Goal: Transaction & Acquisition: Subscribe to service/newsletter

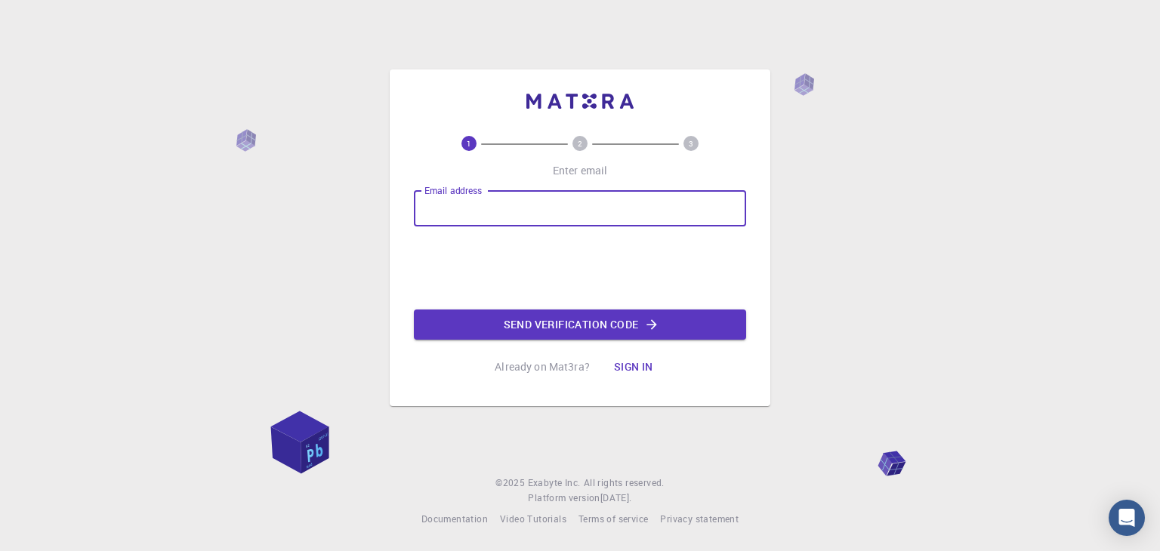
click at [561, 206] on input "Email address" at bounding box center [580, 208] width 332 height 36
type input "[EMAIL_ADDRESS][DOMAIN_NAME]"
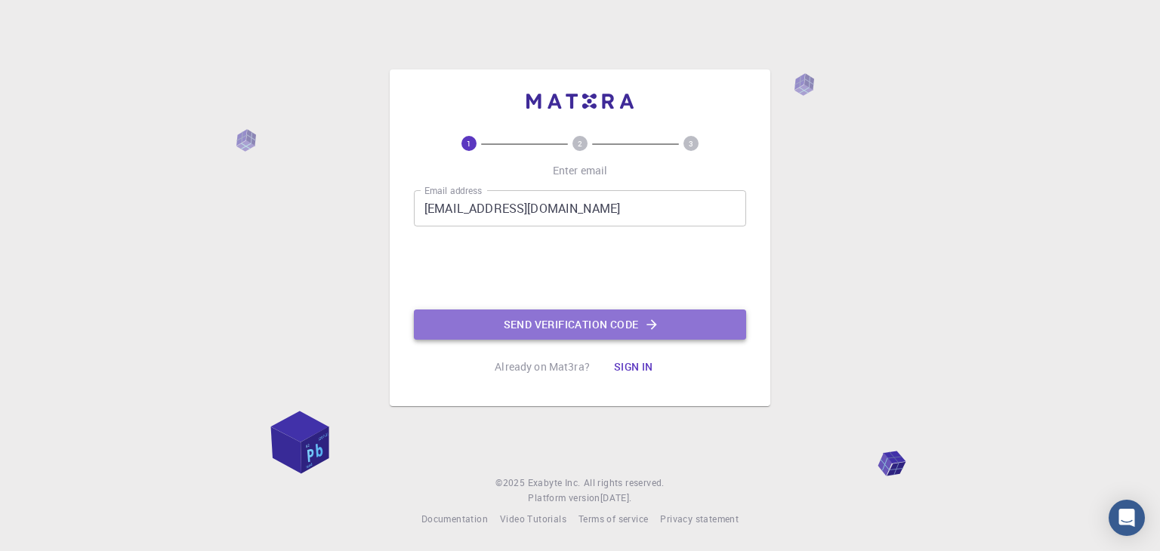
click at [539, 326] on button "Send verification code" at bounding box center [580, 325] width 332 height 30
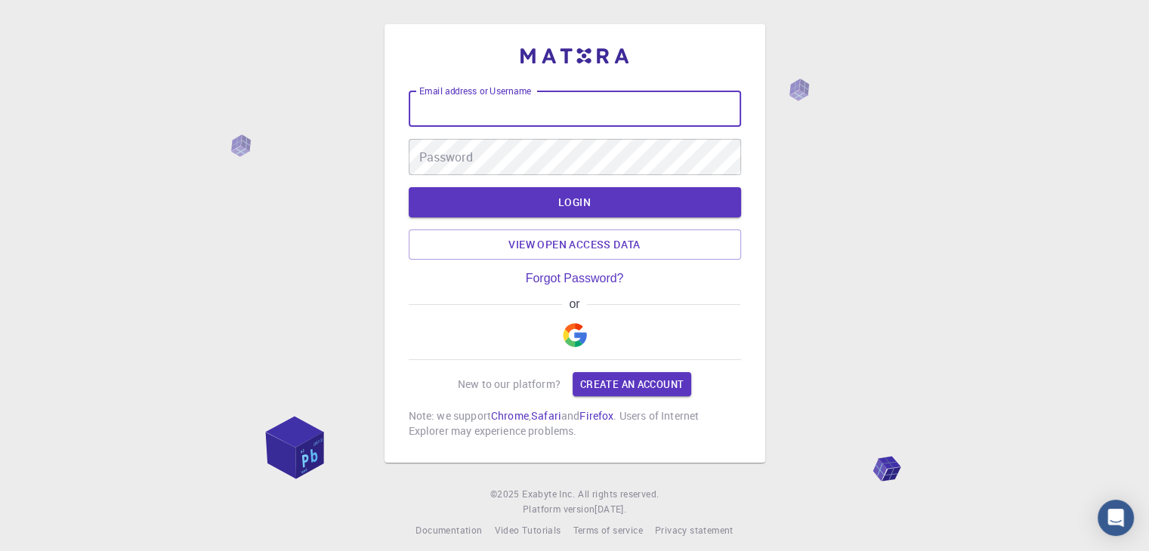
click at [649, 121] on input "Email address or Username" at bounding box center [575, 109] width 332 height 36
type input "O"
type input "ou"
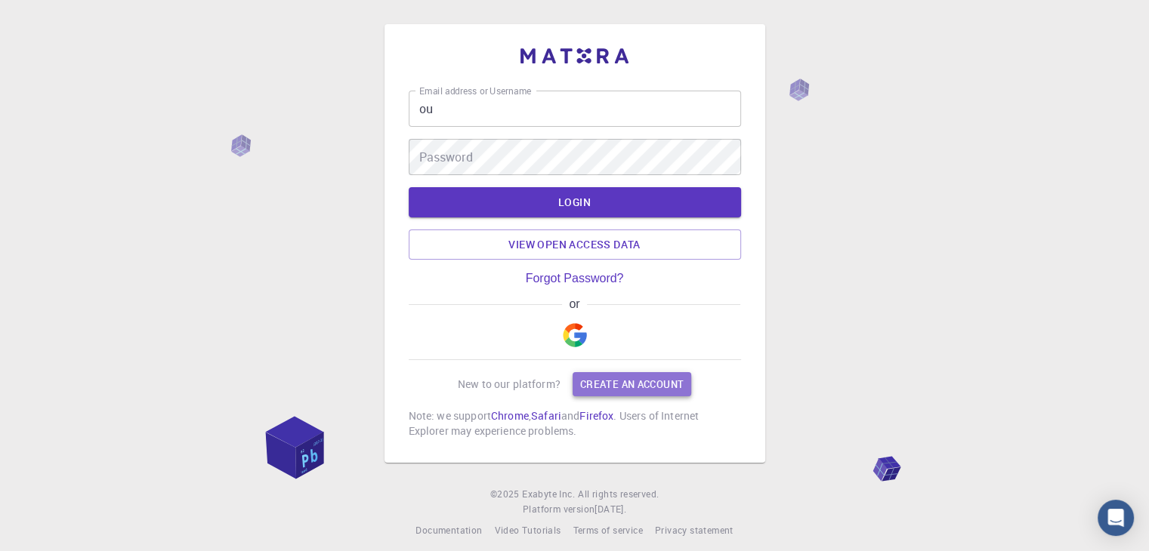
click at [601, 387] on link "Create an account" at bounding box center [632, 384] width 119 height 24
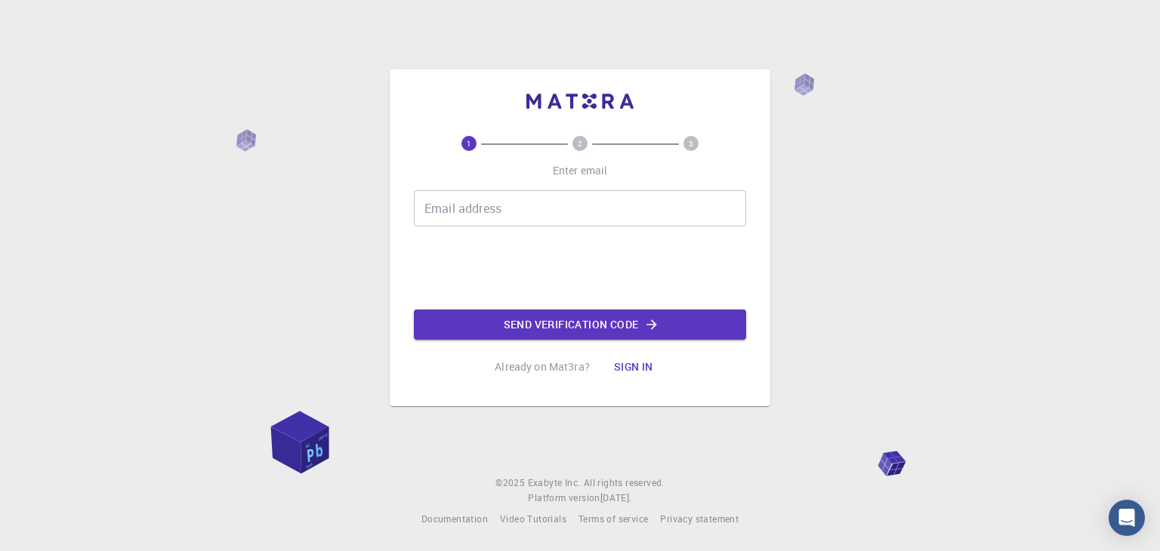
click at [516, 199] on input "Email address" at bounding box center [580, 208] width 332 height 36
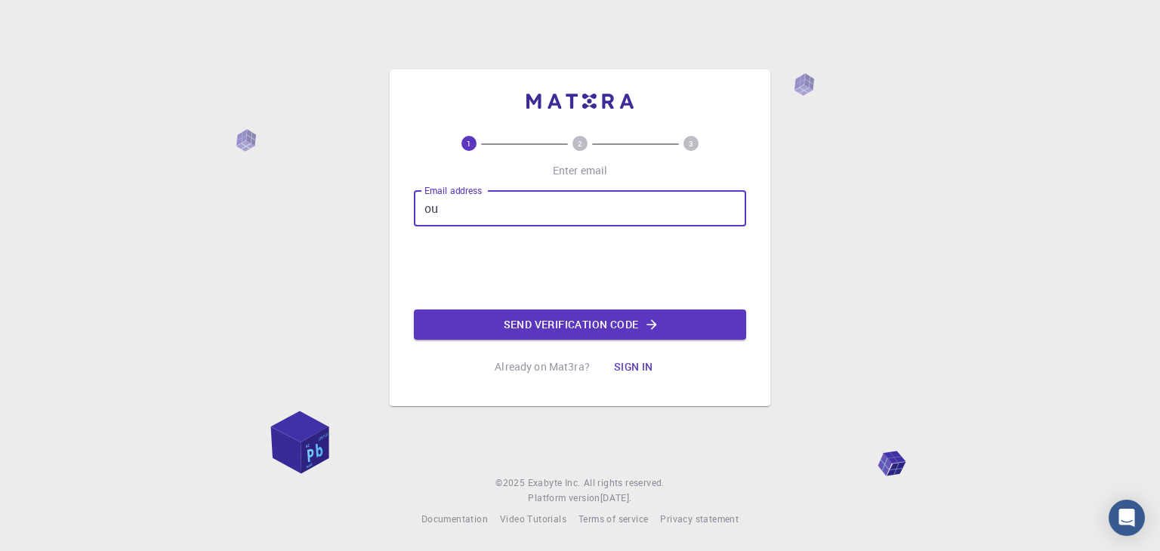
type input "o"
click at [567, 215] on input "Email address" at bounding box center [580, 208] width 332 height 36
click at [632, 364] on button "Sign in" at bounding box center [633, 367] width 63 height 30
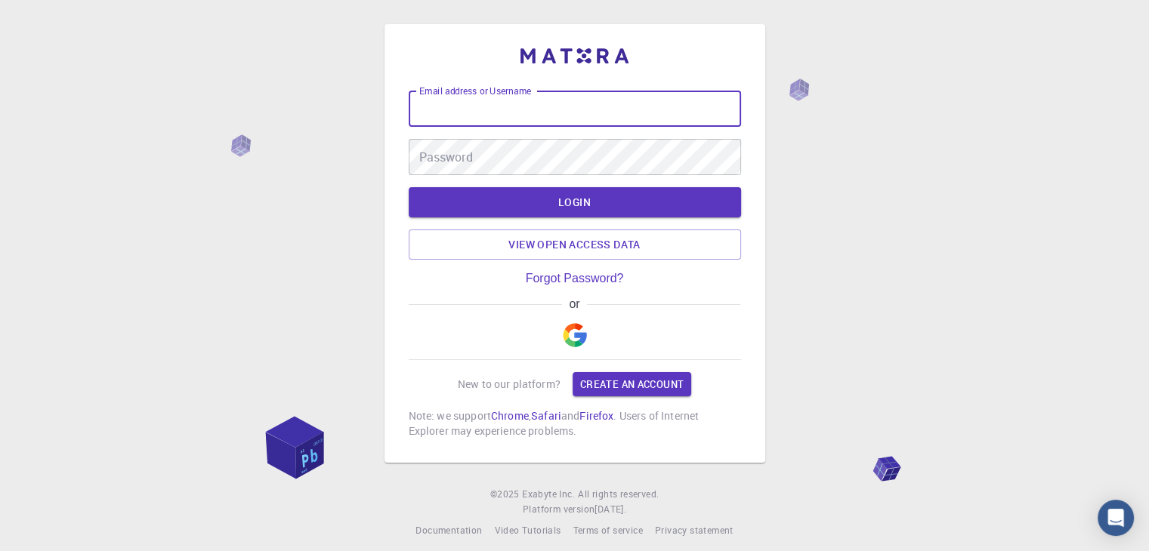
click at [547, 119] on input "Email address or Username" at bounding box center [575, 109] width 332 height 36
click at [565, 243] on link "View open access data" at bounding box center [575, 245] width 332 height 30
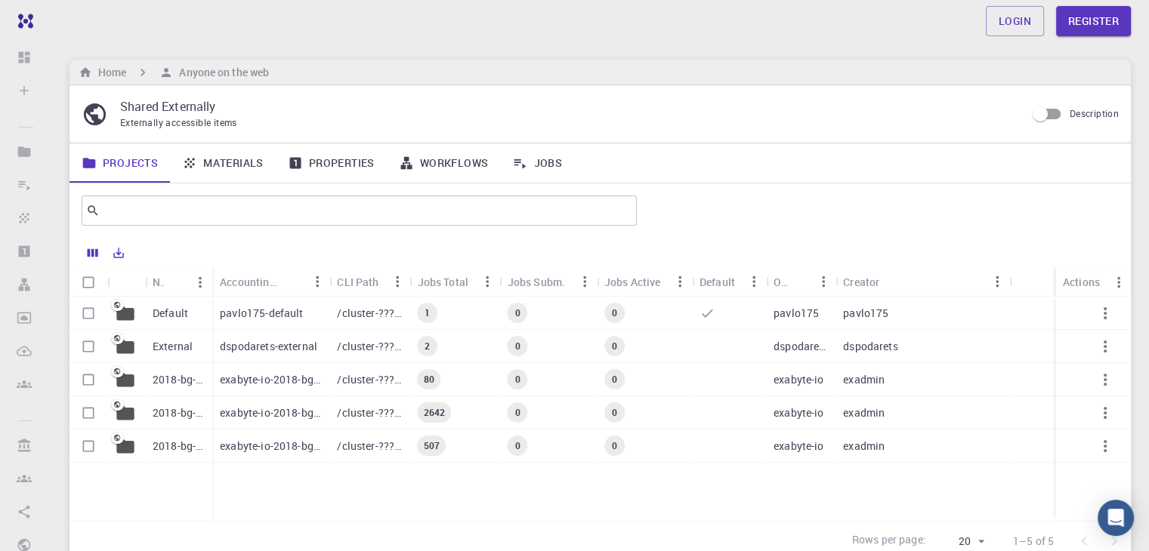
click at [366, 318] on p "/cluster-???-home/pavlo175/pavlo175-default" at bounding box center [369, 313] width 65 height 15
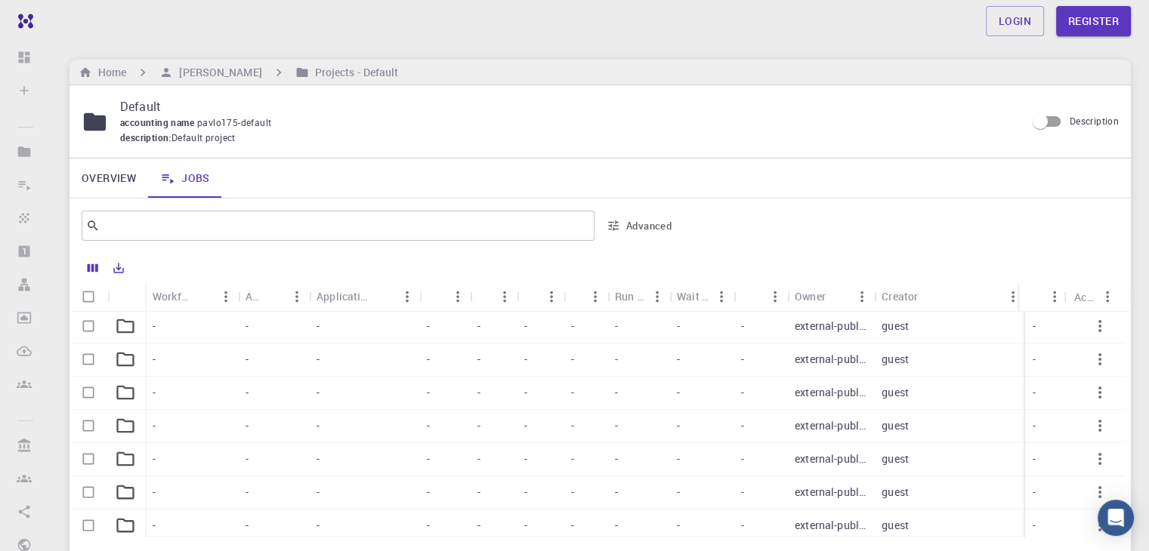
scroll to position [85, 0]
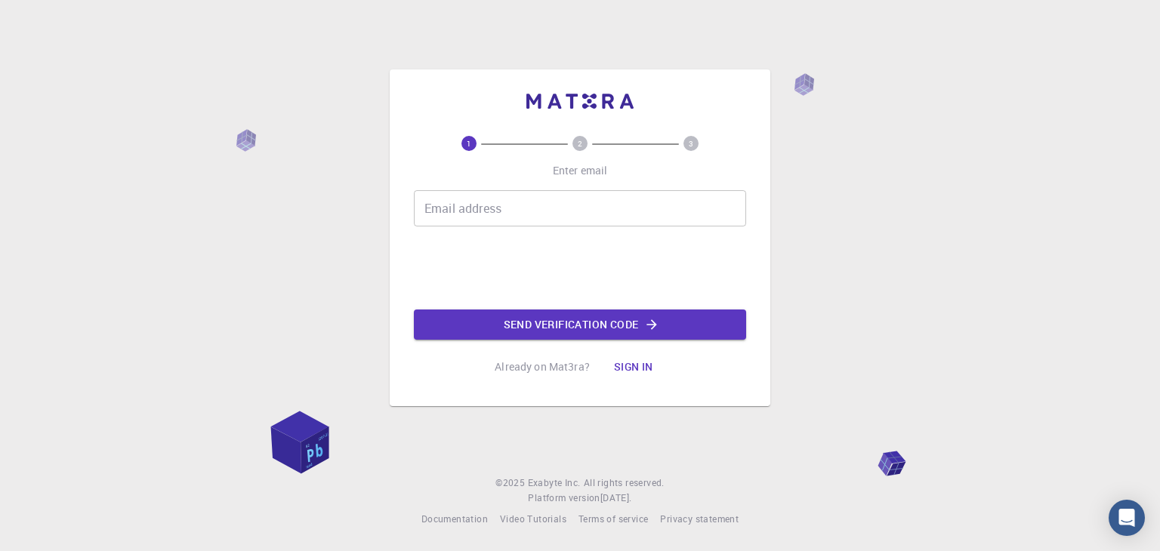
click at [616, 369] on button "Sign in" at bounding box center [633, 367] width 63 height 30
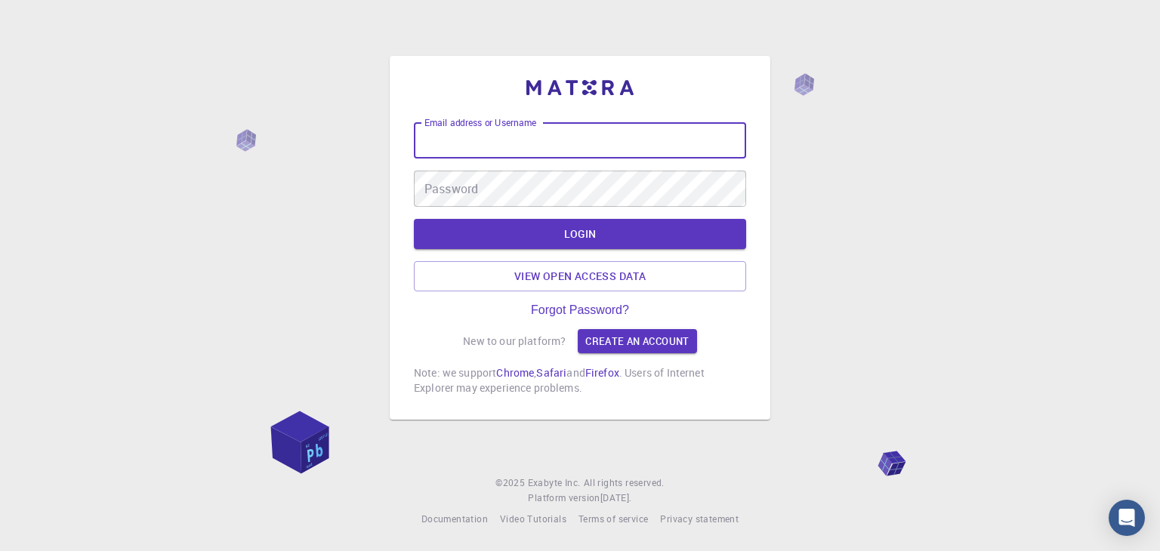
click at [558, 147] on input "Email address or Username" at bounding box center [580, 140] width 332 height 36
type input "bi"
click at [592, 347] on link "Create an account" at bounding box center [637, 341] width 119 height 24
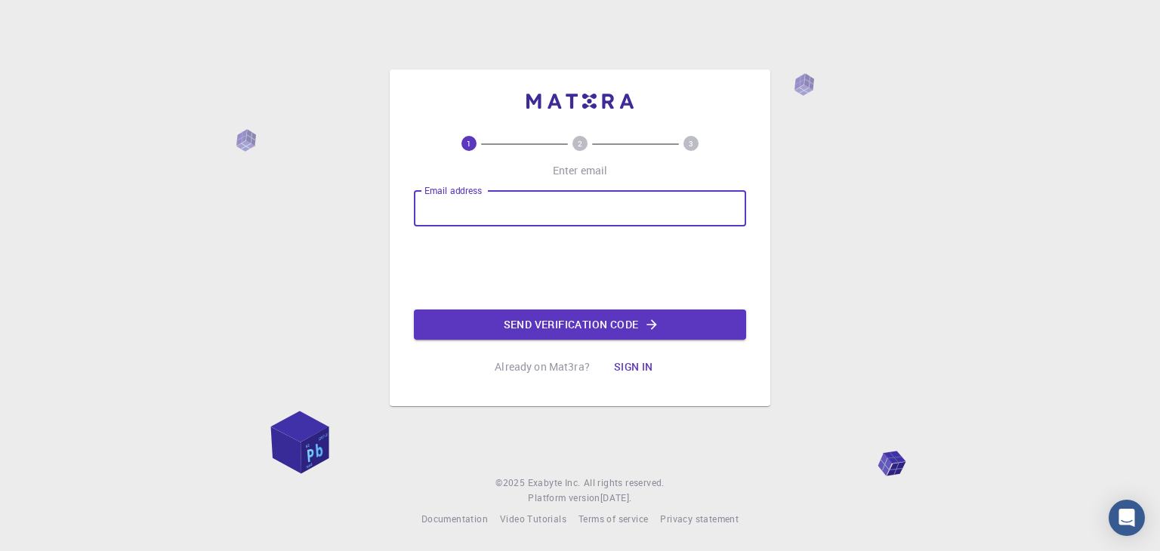
click at [536, 216] on input "Email address" at bounding box center [580, 208] width 332 height 36
click at [517, 209] on input "b" at bounding box center [580, 208] width 332 height 36
type input "[EMAIL_ADDRESS][DOMAIN_NAME]"
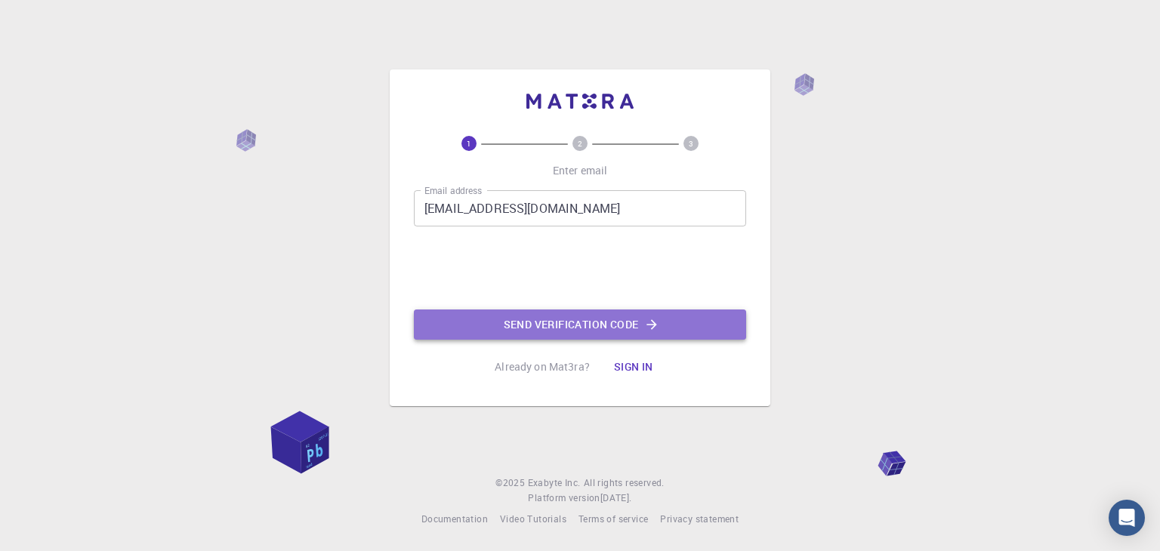
click at [533, 324] on button "Send verification code" at bounding box center [580, 325] width 332 height 30
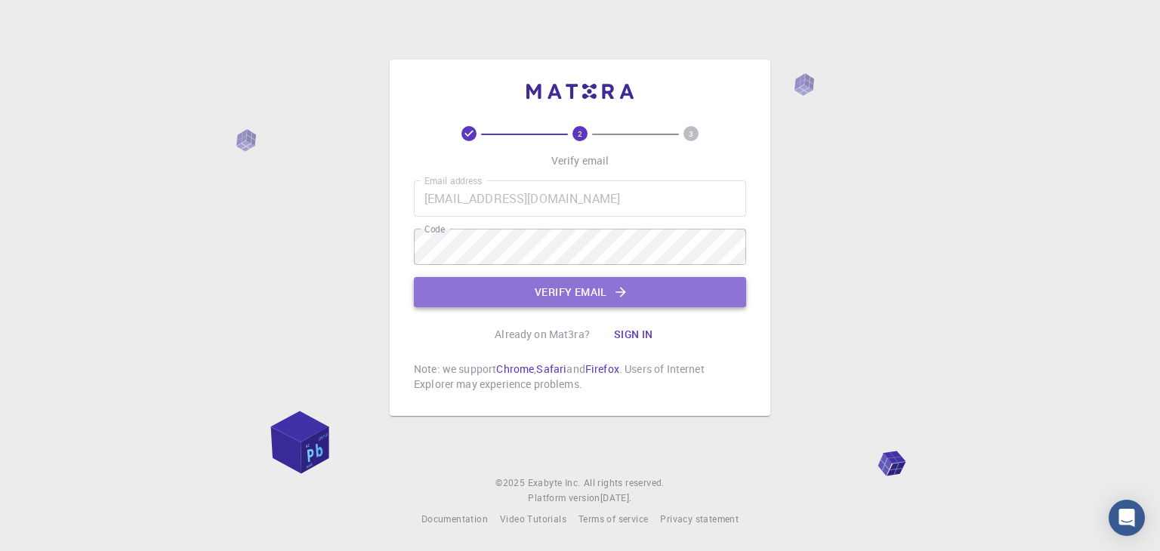
click at [484, 291] on button "Verify email" at bounding box center [580, 292] width 332 height 30
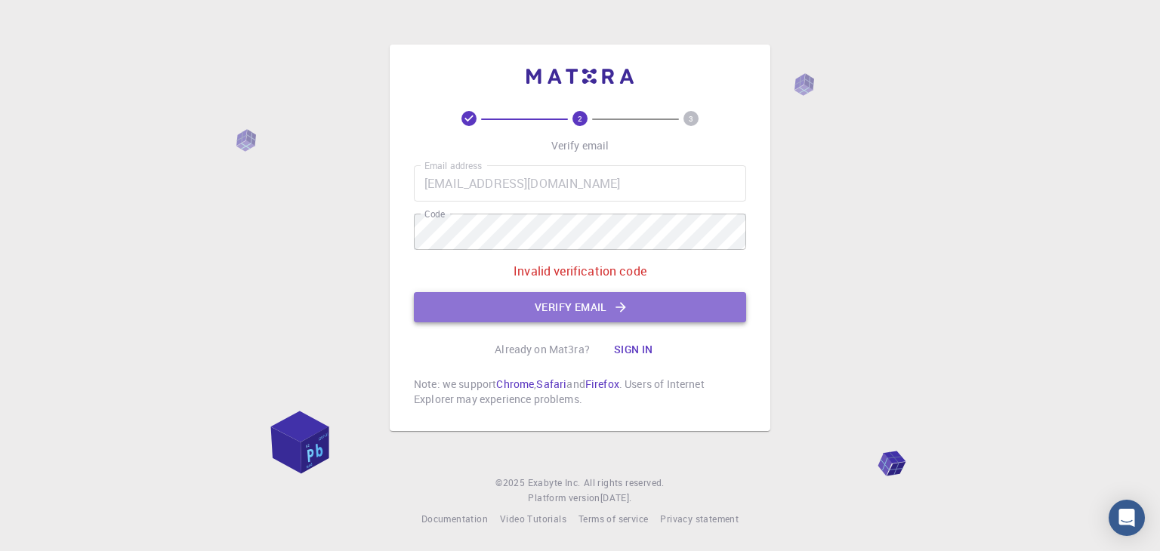
click at [573, 312] on button "Verify email" at bounding box center [580, 307] width 332 height 30
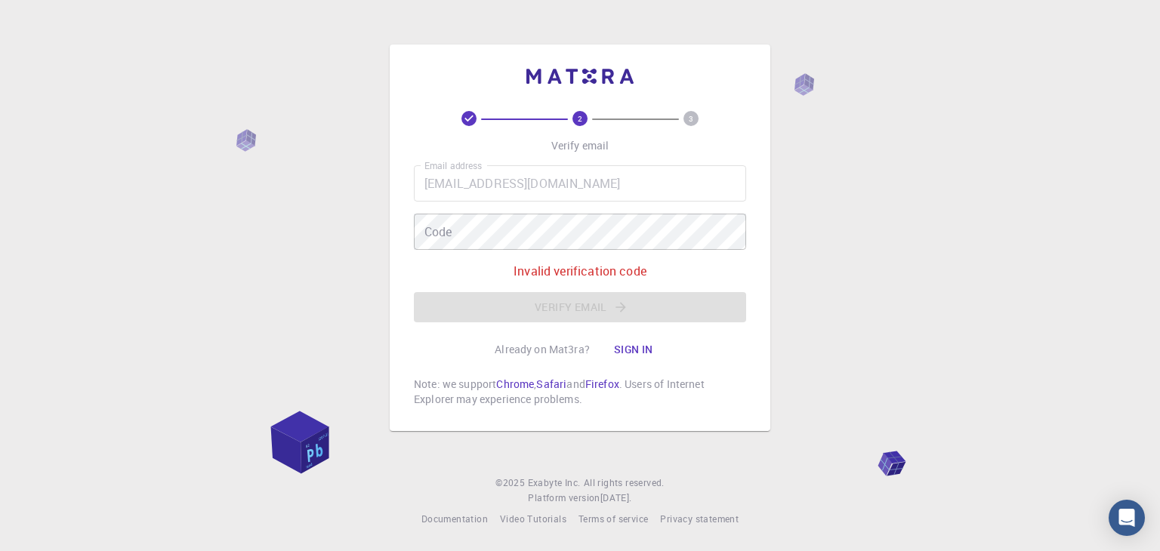
click at [565, 301] on div "Email address biiouioumaima@gmai.com Email address Code Code Invalid verificati…" at bounding box center [580, 243] width 332 height 157
click at [556, 307] on div "Email address biiouioumaima@gmai.com Email address Code Code Invalid verificati…" at bounding box center [580, 243] width 332 height 157
click at [596, 142] on p "Verify email" at bounding box center [580, 145] width 58 height 15
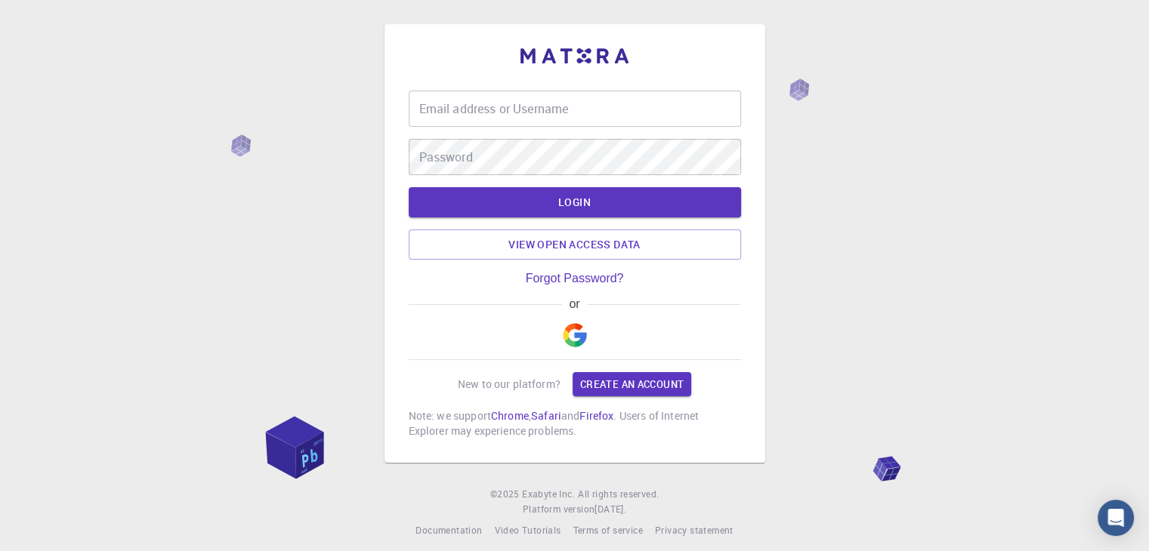
click at [617, 117] on input "Email address or Username" at bounding box center [575, 109] width 332 height 36
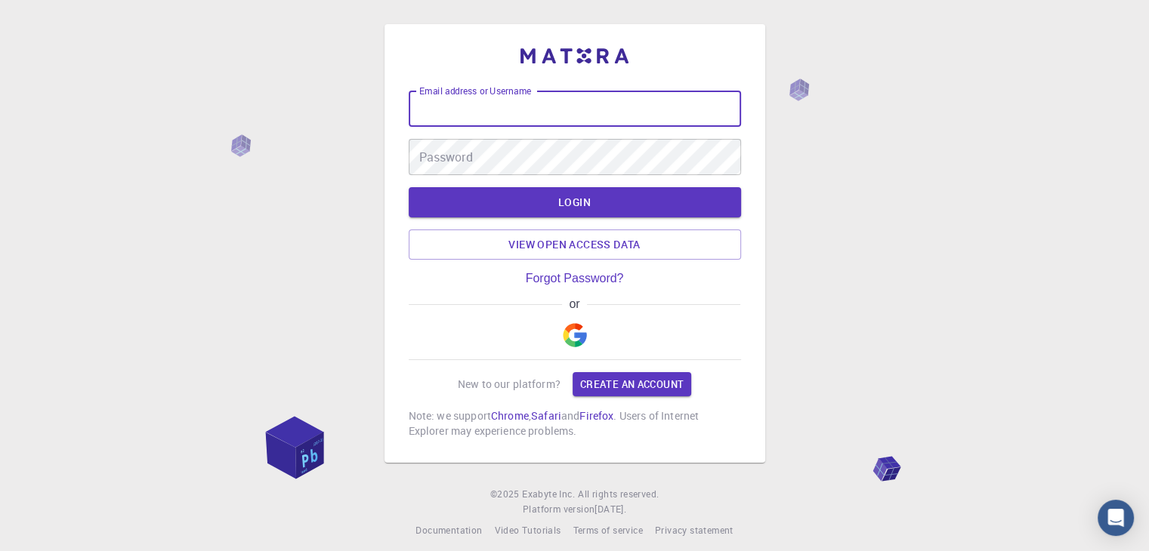
paste input "biiouioumaima@gmail.com,"
type input "biiouioumaima@gmail.com,"
click at [595, 384] on link "Create an account" at bounding box center [632, 384] width 119 height 24
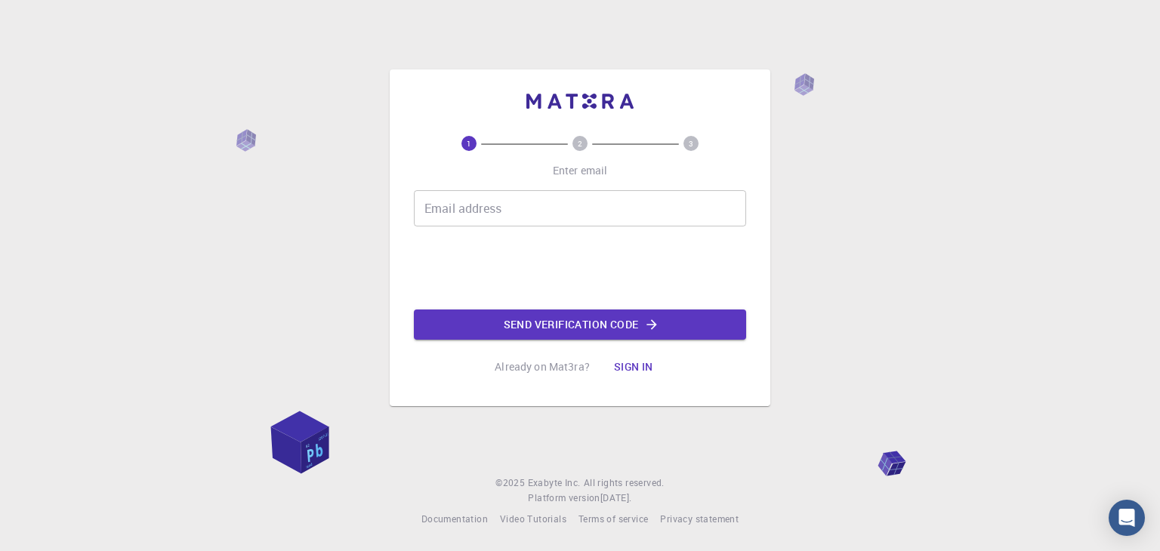
click at [533, 212] on input "Email address" at bounding box center [580, 208] width 332 height 36
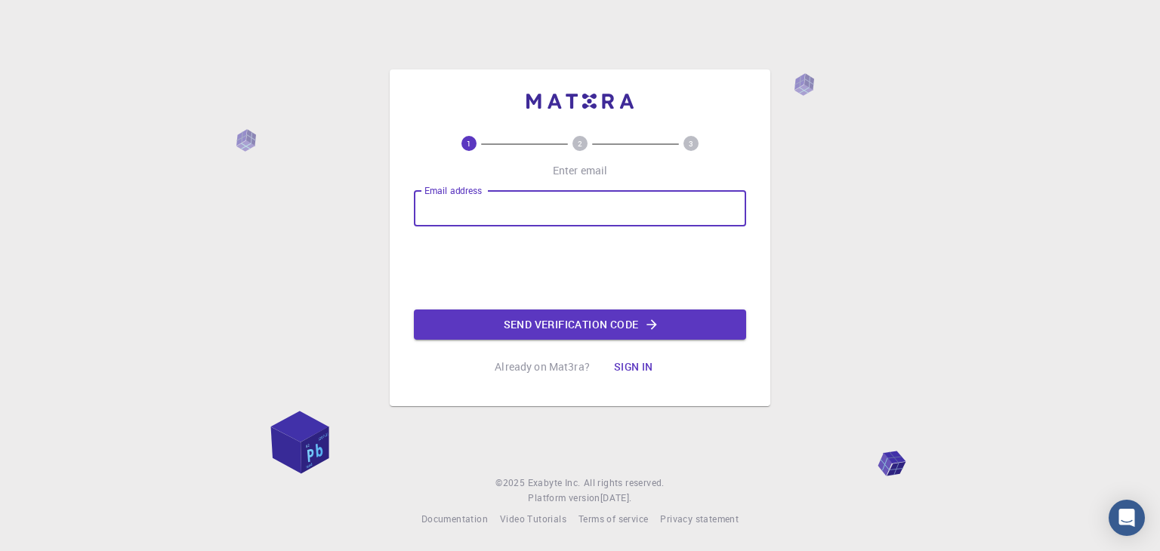
paste input "biiouioumaima@gmail.com,"
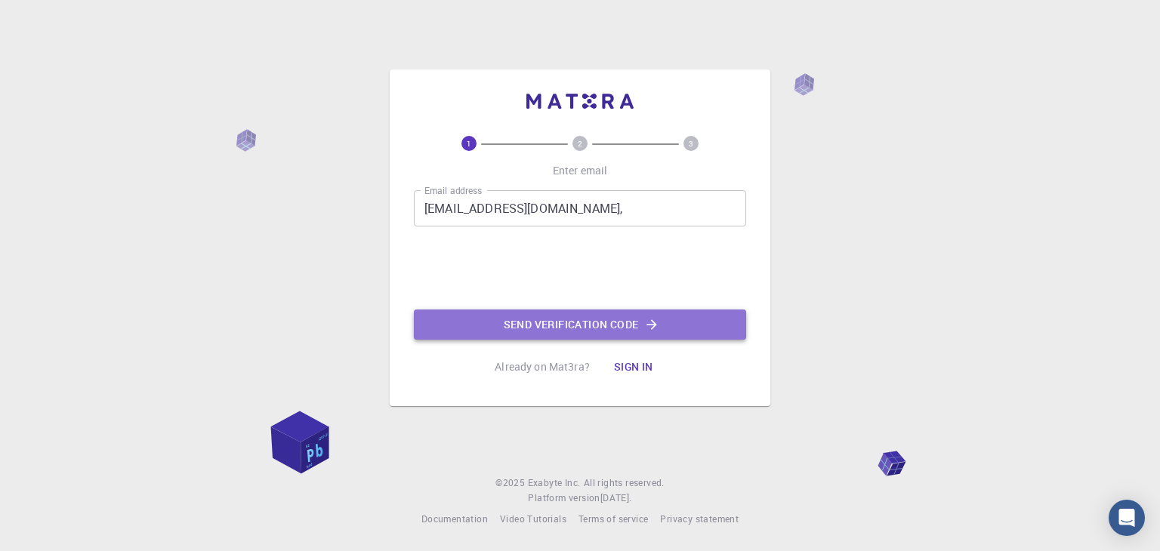
click at [546, 327] on button "Send verification code" at bounding box center [580, 325] width 332 height 30
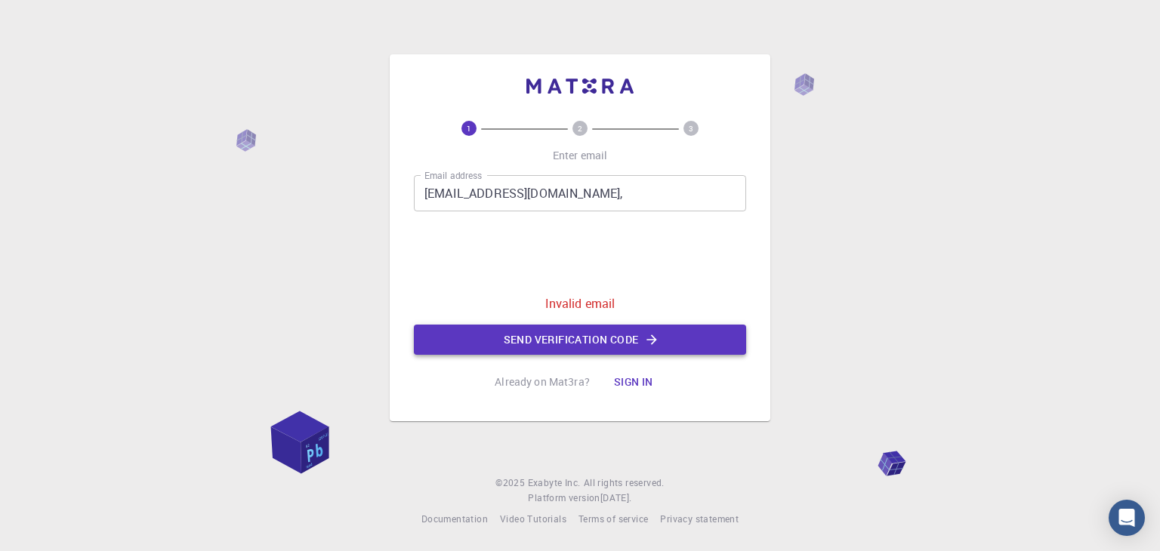
click at [553, 338] on button "Send verification code" at bounding box center [580, 340] width 332 height 30
click at [582, 197] on input "biiouioumaima@gmail.com," at bounding box center [580, 193] width 332 height 36
type input "biiouioumaima@gmail.com"
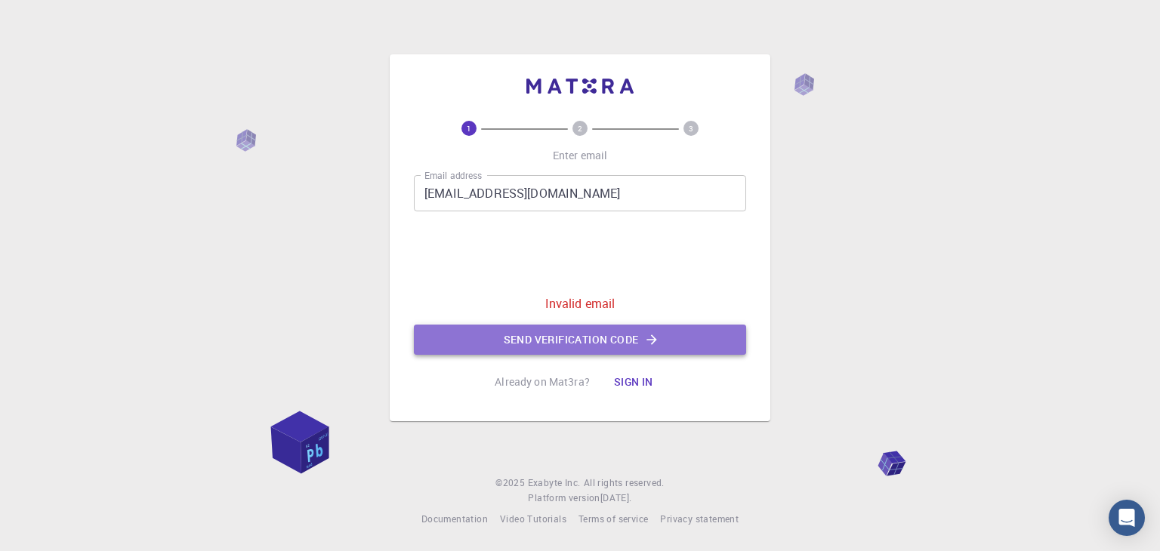
click at [591, 337] on button "Send verification code" at bounding box center [580, 340] width 332 height 30
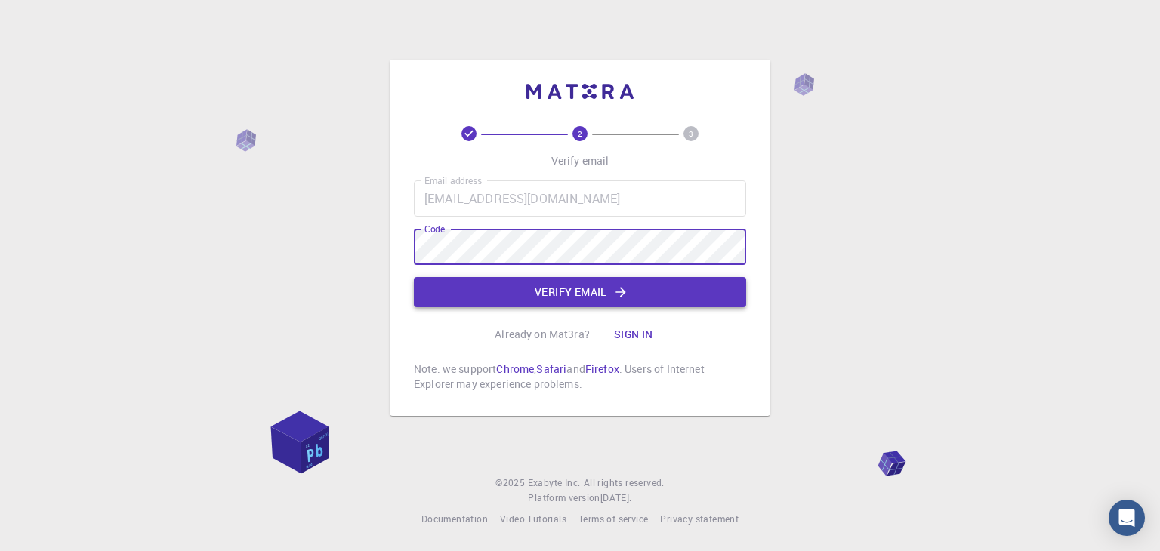
click at [527, 291] on button "Verify email" at bounding box center [580, 292] width 332 height 30
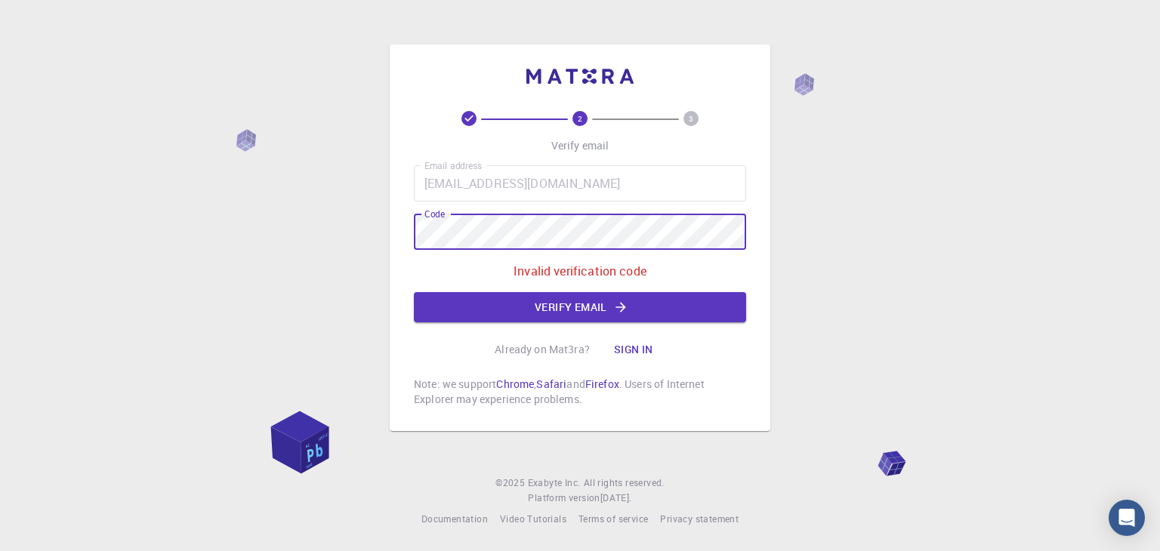
click at [391, 215] on div "2 3 Verify email Email address biiouioumaima@gmail.com Email address Code Code …" at bounding box center [580, 238] width 381 height 387
click at [380, 236] on div "2 3 Verify email Email address biiouioumaima@gmail.com Email address Code Code …" at bounding box center [580, 275] width 1160 height 551
click at [511, 301] on button "Verify email" at bounding box center [580, 307] width 332 height 30
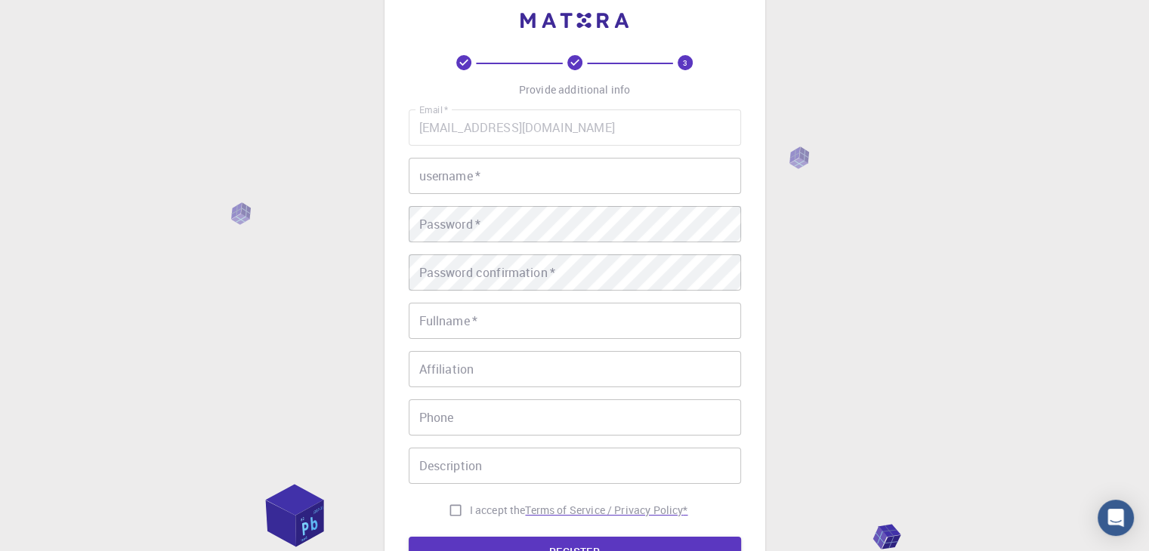
scroll to position [36, 0]
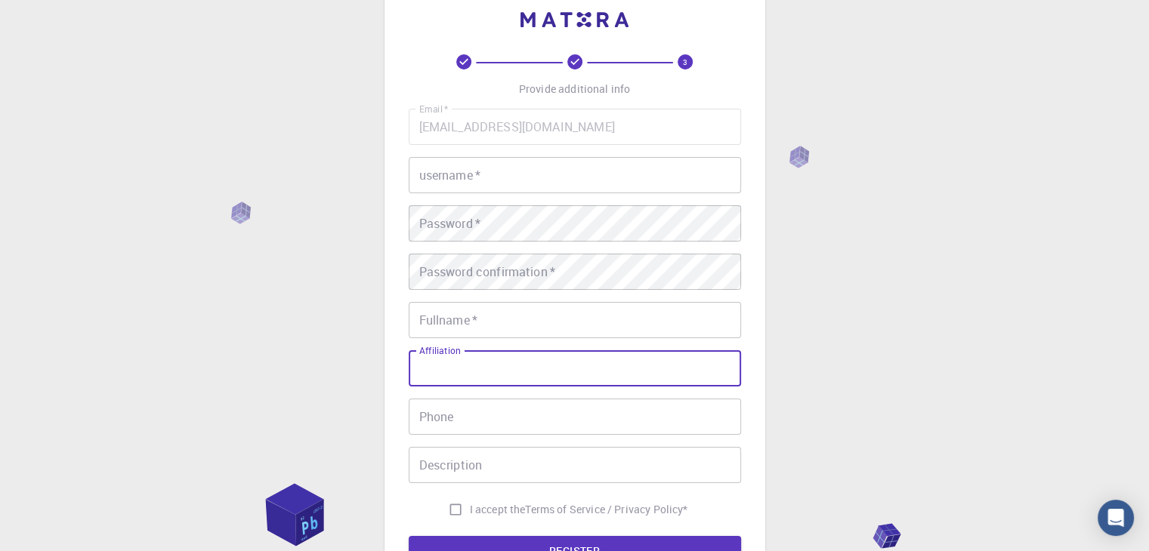
click at [574, 366] on input "Affiliation" at bounding box center [575, 369] width 332 height 36
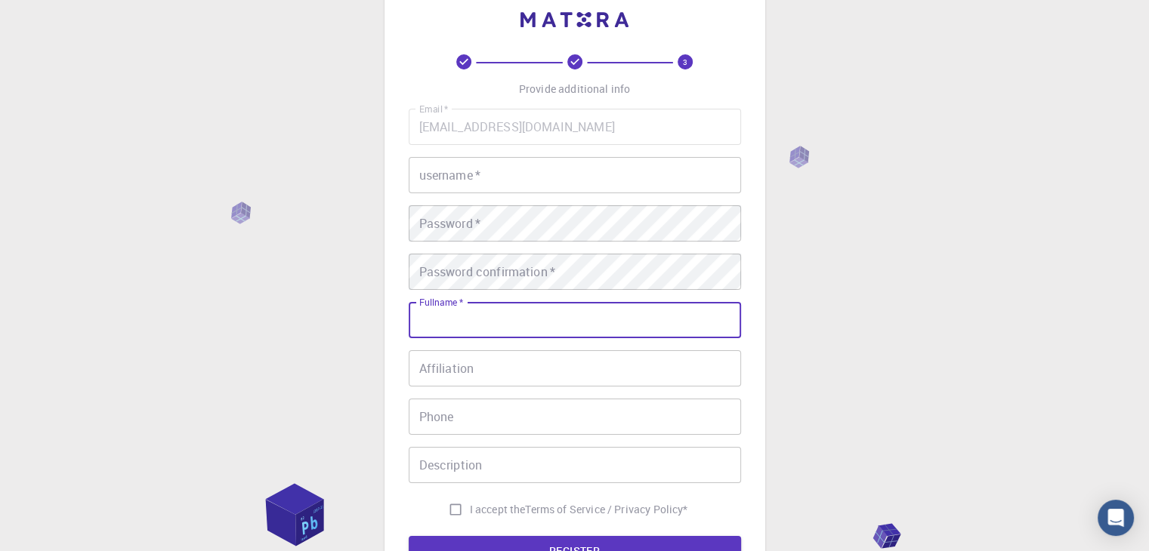
click at [538, 326] on input "Fullname   *" at bounding box center [575, 320] width 332 height 36
click at [550, 307] on input "Fullname   *" at bounding box center [575, 320] width 332 height 36
type input "oumi"
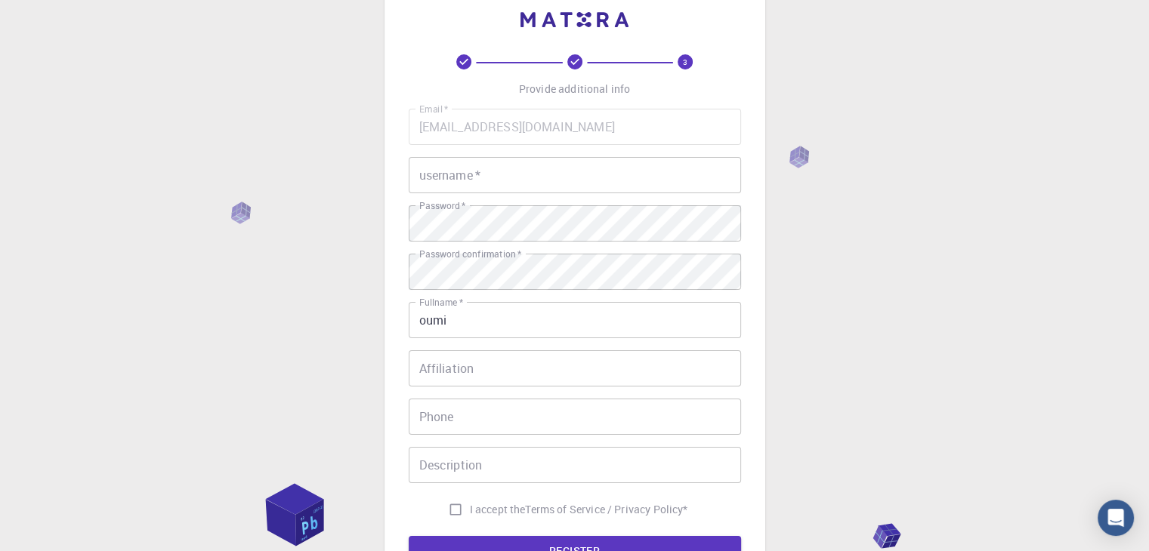
click at [533, 388] on div "Email   * biiouioumaima@gmail.com Email   * username   * username   * Password …" at bounding box center [575, 317] width 332 height 416
click at [535, 368] on input "Affiliation" at bounding box center [575, 369] width 332 height 36
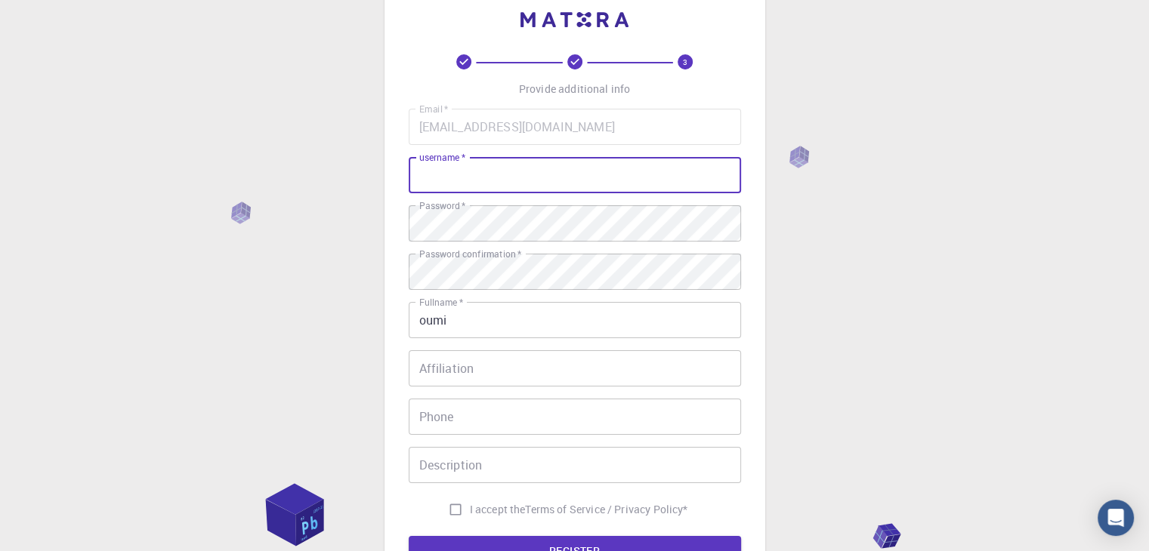
click at [549, 179] on input "username   *" at bounding box center [575, 175] width 332 height 36
type input "oumi"
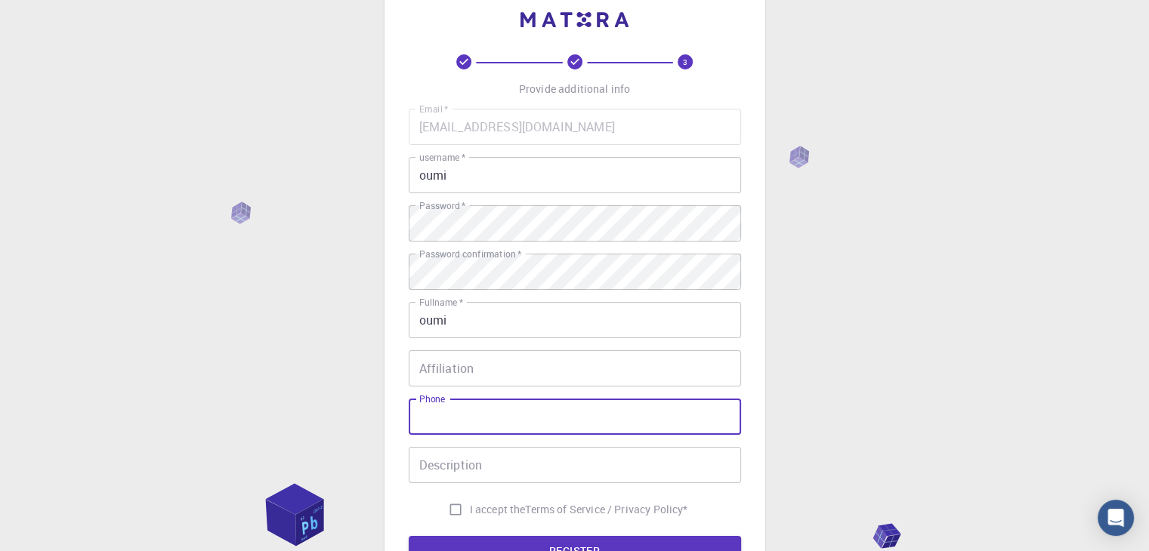
click at [484, 407] on input "Phone" at bounding box center [575, 417] width 332 height 36
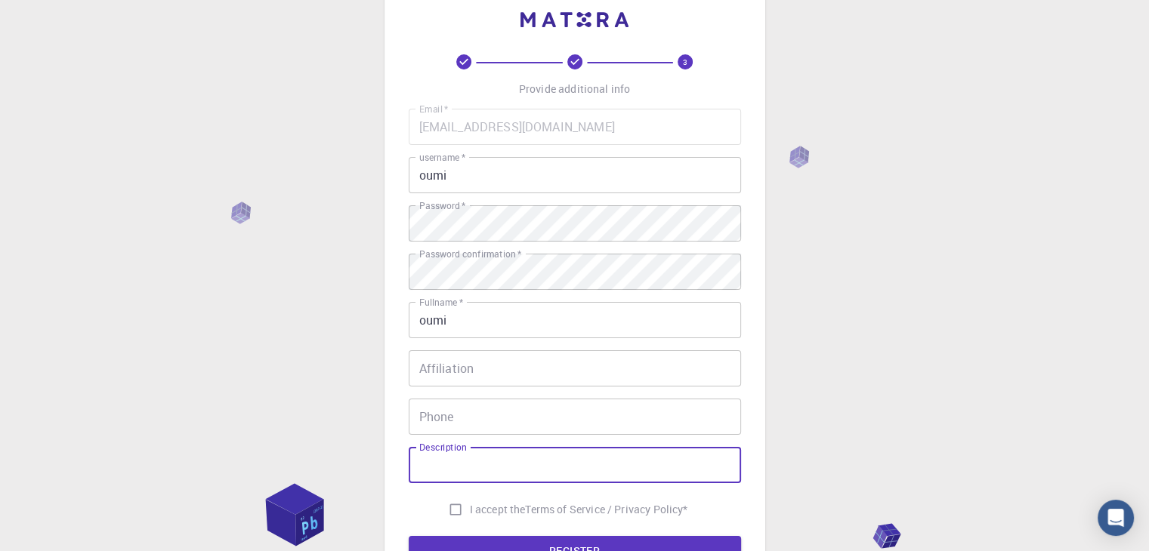
click at [482, 479] on input "Description" at bounding box center [575, 465] width 332 height 36
